Goal: Use online tool/utility: Utilize a website feature to perform a specific function

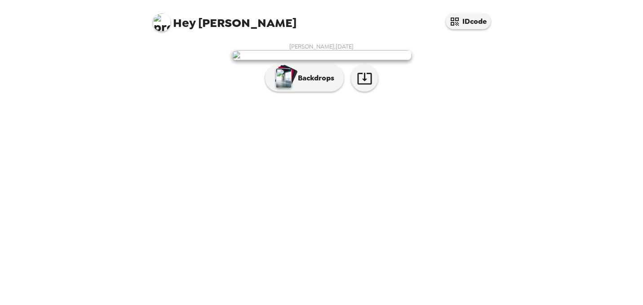
scroll to position [20, 0]
click at [306, 84] on p "Backdrops" at bounding box center [313, 78] width 41 height 11
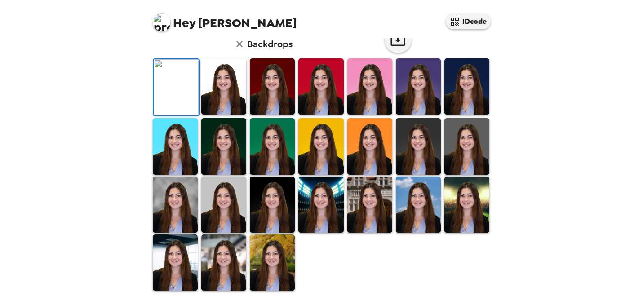
scroll to position [70, 0]
click at [244, 115] on img at bounding box center [223, 86] width 45 height 56
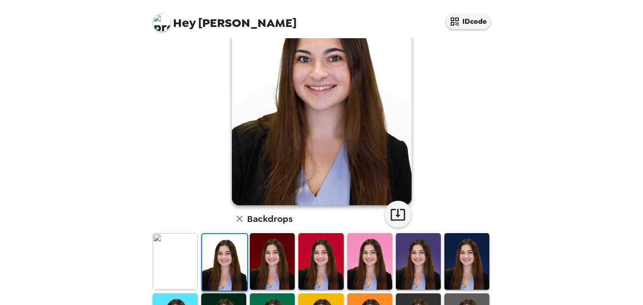
click at [265, 264] on img at bounding box center [272, 261] width 45 height 56
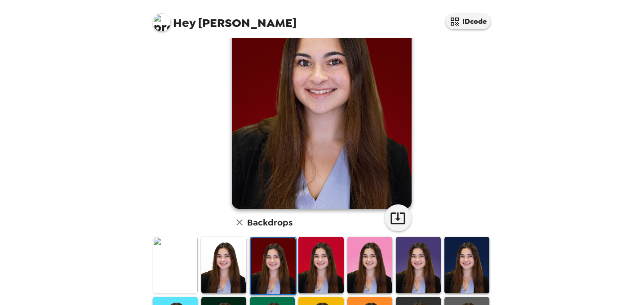
scroll to position [73, 0]
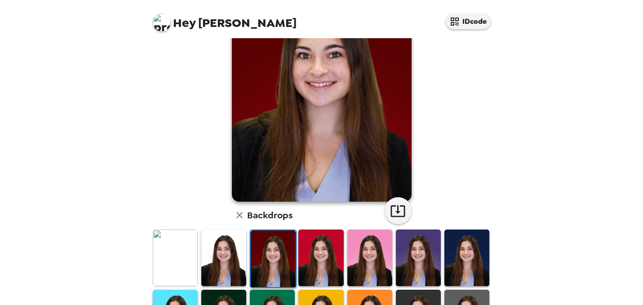
click at [311, 264] on img at bounding box center [320, 258] width 45 height 56
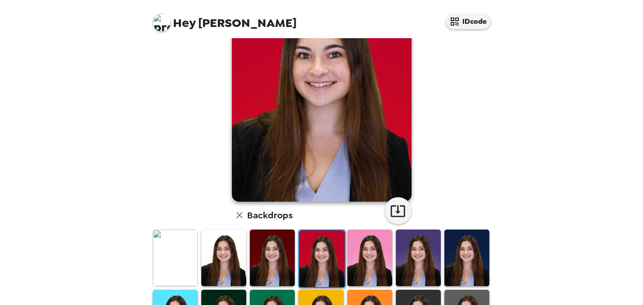
click at [414, 250] on img at bounding box center [418, 258] width 45 height 56
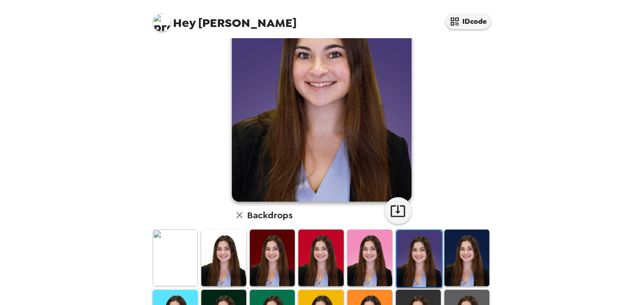
click at [458, 252] on img at bounding box center [466, 258] width 45 height 56
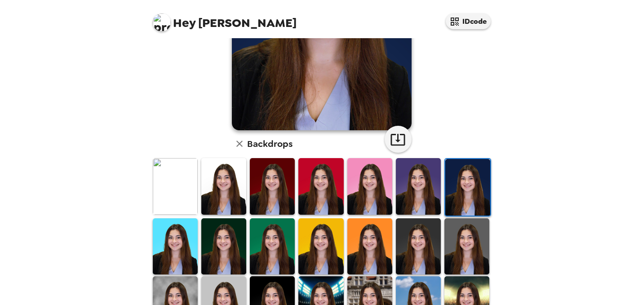
scroll to position [157, 0]
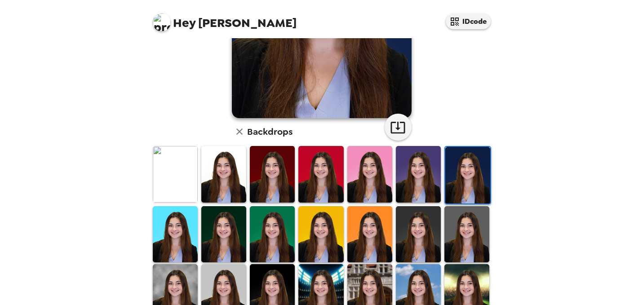
click at [451, 244] on img at bounding box center [466, 234] width 45 height 56
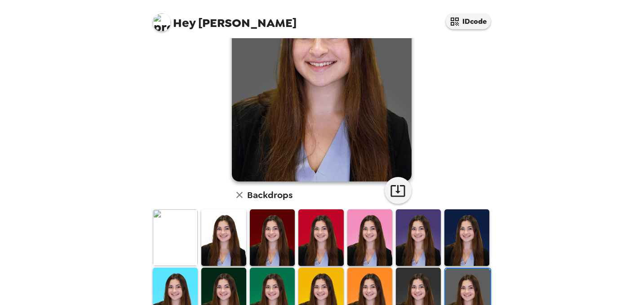
scroll to position [137, 0]
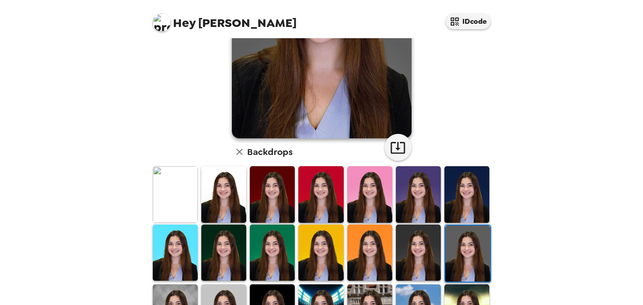
click at [433, 265] on img at bounding box center [418, 253] width 45 height 56
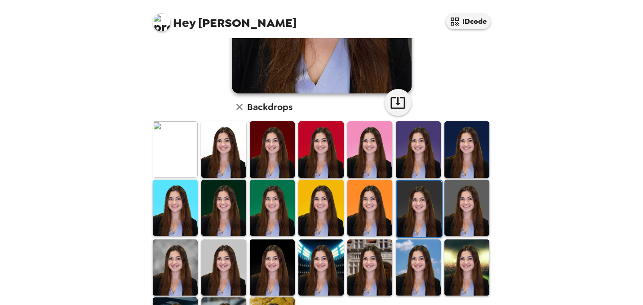
scroll to position [193, 0]
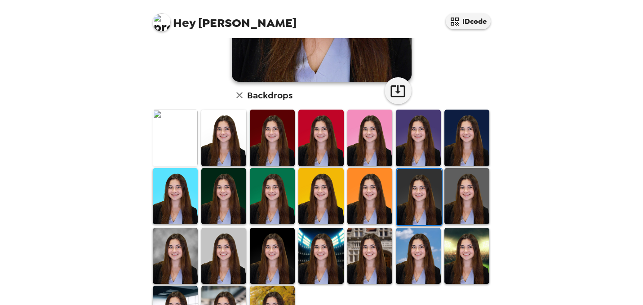
click at [171, 248] on img at bounding box center [175, 256] width 45 height 56
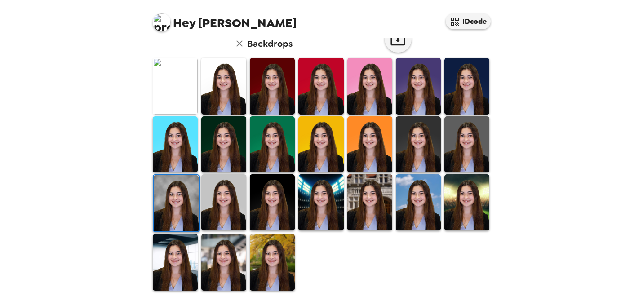
click at [226, 218] on img at bounding box center [223, 202] width 45 height 56
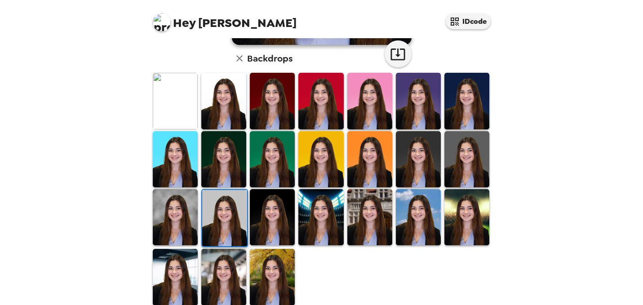
scroll to position [235, 0]
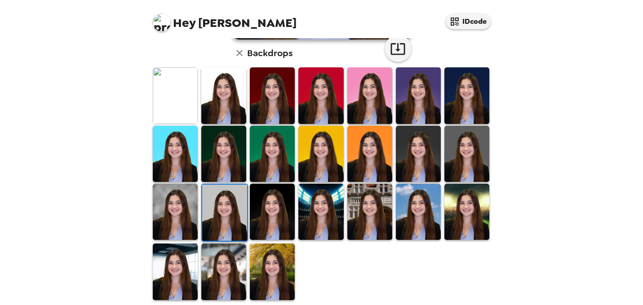
click at [280, 223] on img at bounding box center [272, 212] width 45 height 56
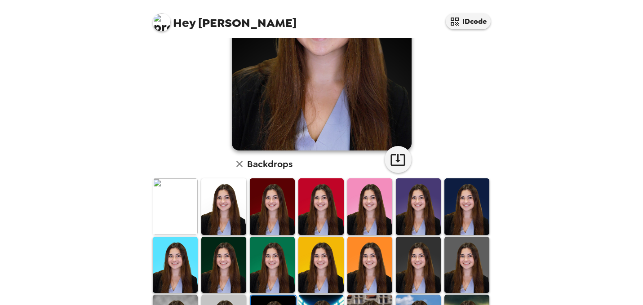
scroll to position [150, 0]
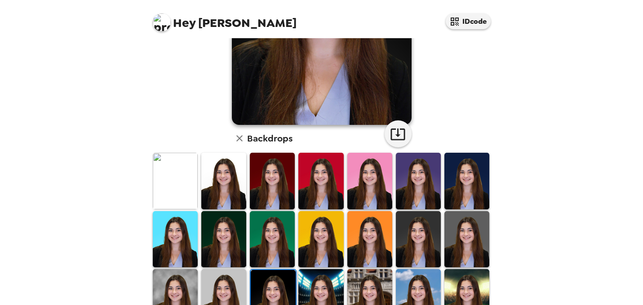
click at [231, 295] on img at bounding box center [223, 297] width 45 height 56
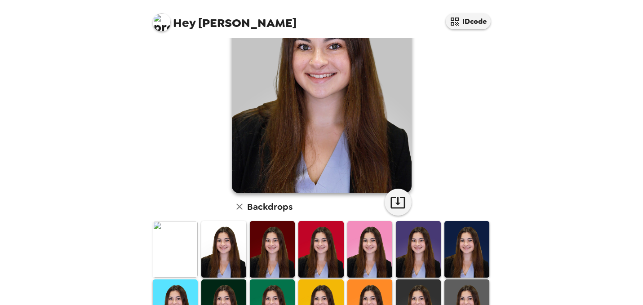
scroll to position [95, 0]
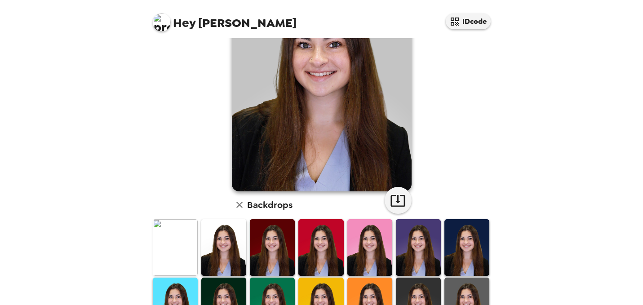
click at [463, 290] on img at bounding box center [466, 306] width 45 height 56
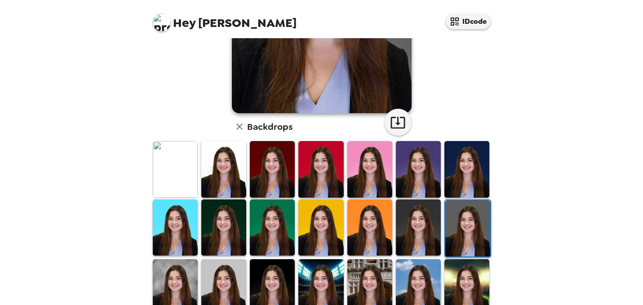
scroll to position [202, 0]
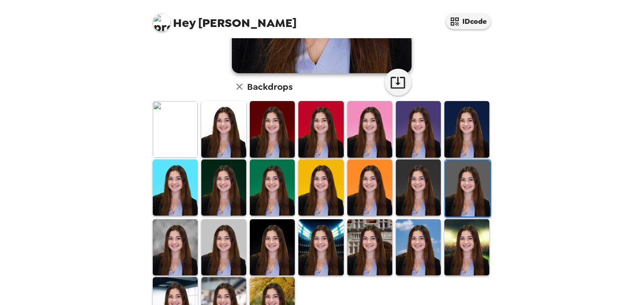
click at [222, 261] on img at bounding box center [223, 247] width 45 height 56
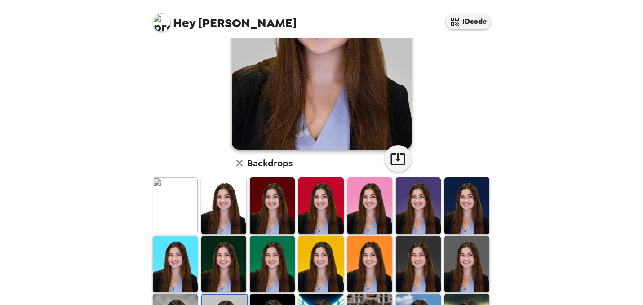
scroll to position [139, 0]
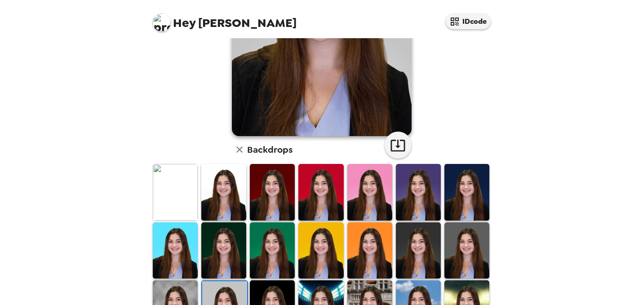
click at [277, 198] on img at bounding box center [272, 192] width 45 height 56
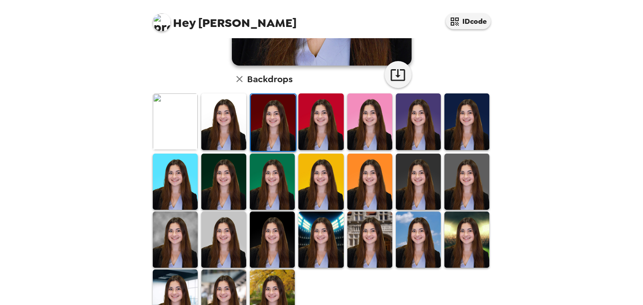
scroll to position [221, 0]
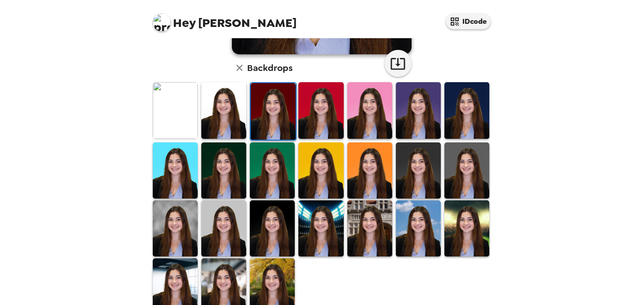
click at [451, 175] on img at bounding box center [466, 170] width 45 height 56
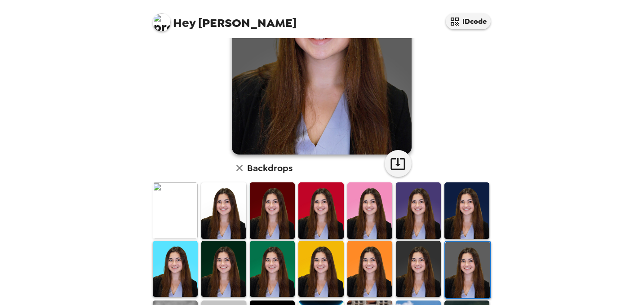
scroll to position [130, 0]
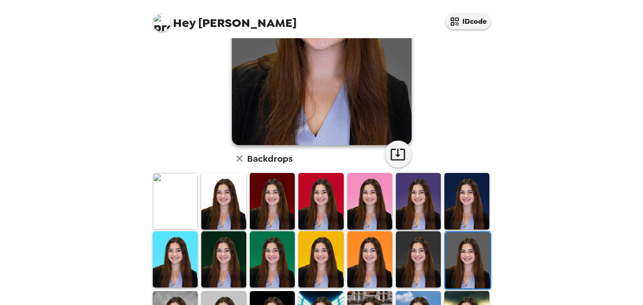
click at [463, 198] on img at bounding box center [466, 201] width 45 height 56
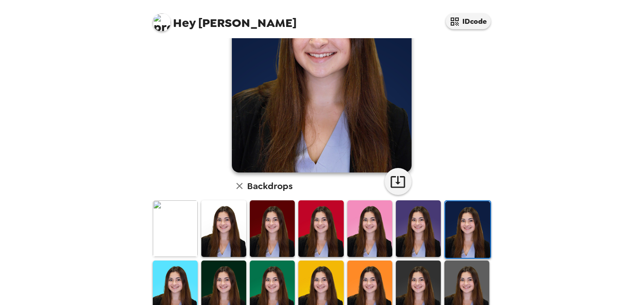
scroll to position [104, 0]
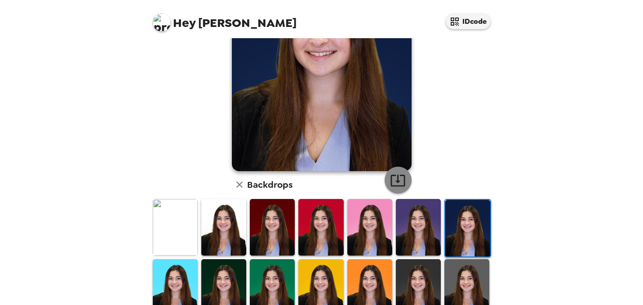
click at [405, 184] on icon "button" at bounding box center [398, 180] width 16 height 16
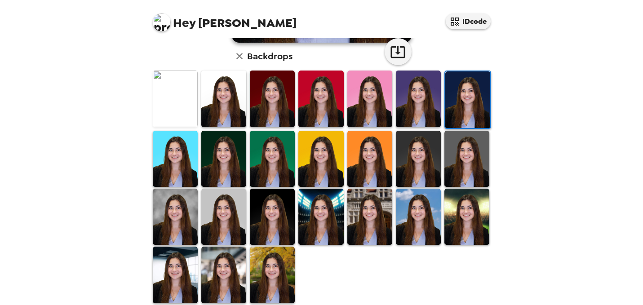
scroll to position [245, 0]
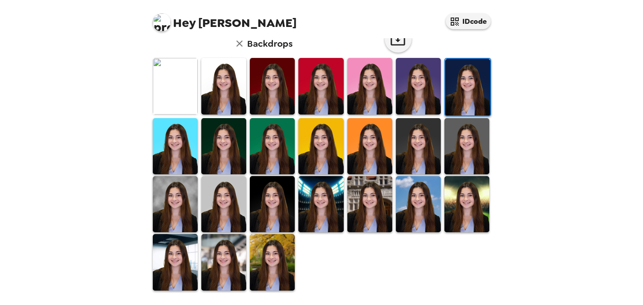
click at [261, 265] on img at bounding box center [272, 262] width 45 height 56
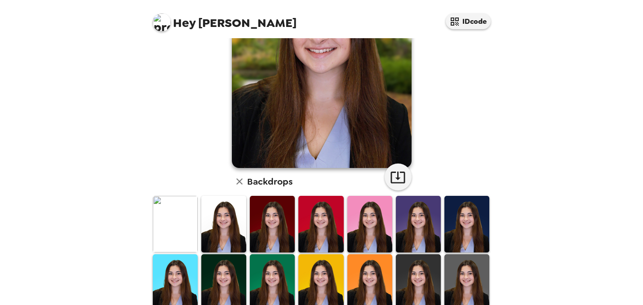
scroll to position [0, 0]
